Goal: Task Accomplishment & Management: Manage account settings

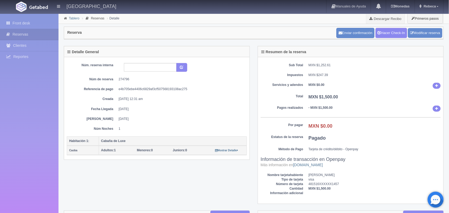
click at [71, 19] on link "Tablero" at bounding box center [74, 18] width 10 height 4
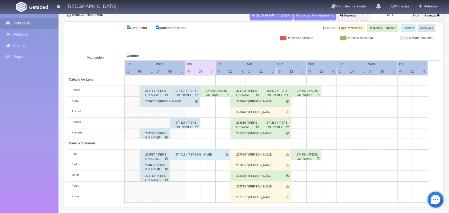
scroll to position [60, 0]
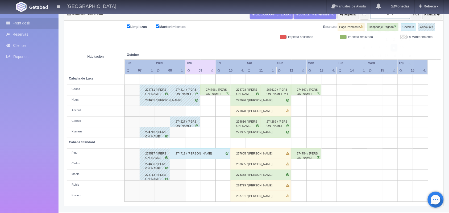
click at [385, 16] on input "[DATE]" at bounding box center [390, 14] width 40 height 10
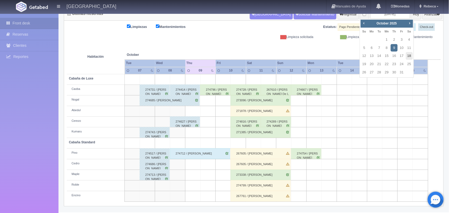
click at [409, 54] on link "18" at bounding box center [409, 56] width 7 height 8
type input "2025-10-18"
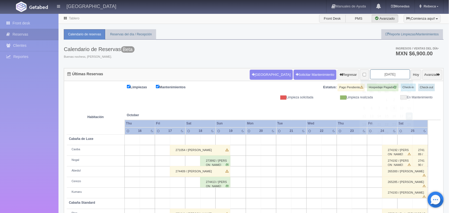
click at [380, 72] on input "2025-10-18" at bounding box center [390, 74] width 40 height 10
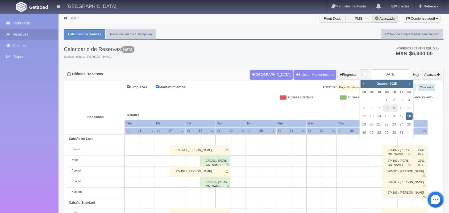
click at [385, 110] on link "8" at bounding box center [386, 108] width 7 height 8
type input "2025-10-08"
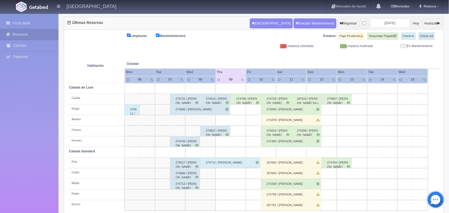
scroll to position [60, 0]
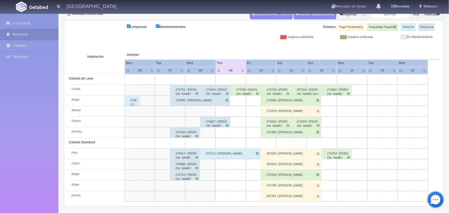
click at [247, 90] on div "274796 / [PERSON_NAME]" at bounding box center [245, 90] width 30 height 11
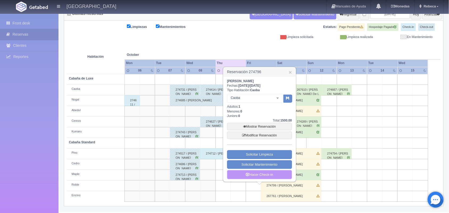
click at [259, 174] on link "Hacer Check-in" at bounding box center [259, 174] width 65 height 9
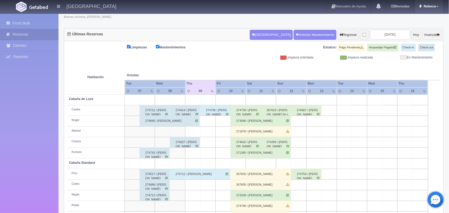
scroll to position [40, 0]
click at [430, 5] on span "Rebeca" at bounding box center [429, 6] width 14 height 4
click at [417, 26] on link "Salir / Log Out" at bounding box center [422, 25] width 42 height 7
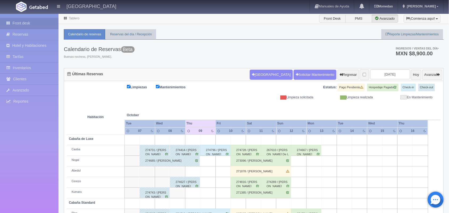
scroll to position [60, 0]
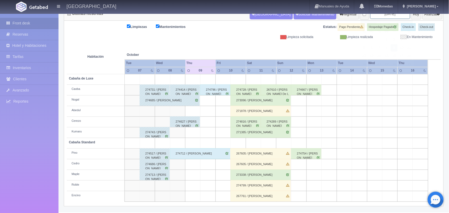
click at [387, 15] on input "2025-10-09" at bounding box center [390, 14] width 40 height 10
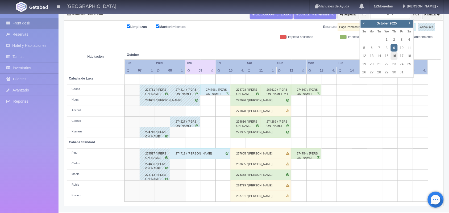
click at [393, 58] on link "16" at bounding box center [393, 56] width 7 height 8
type input "[DATE]"
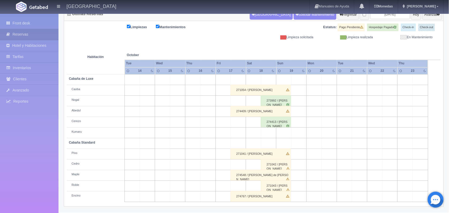
scroll to position [60, 0]
